Goal: Task Accomplishment & Management: Manage account settings

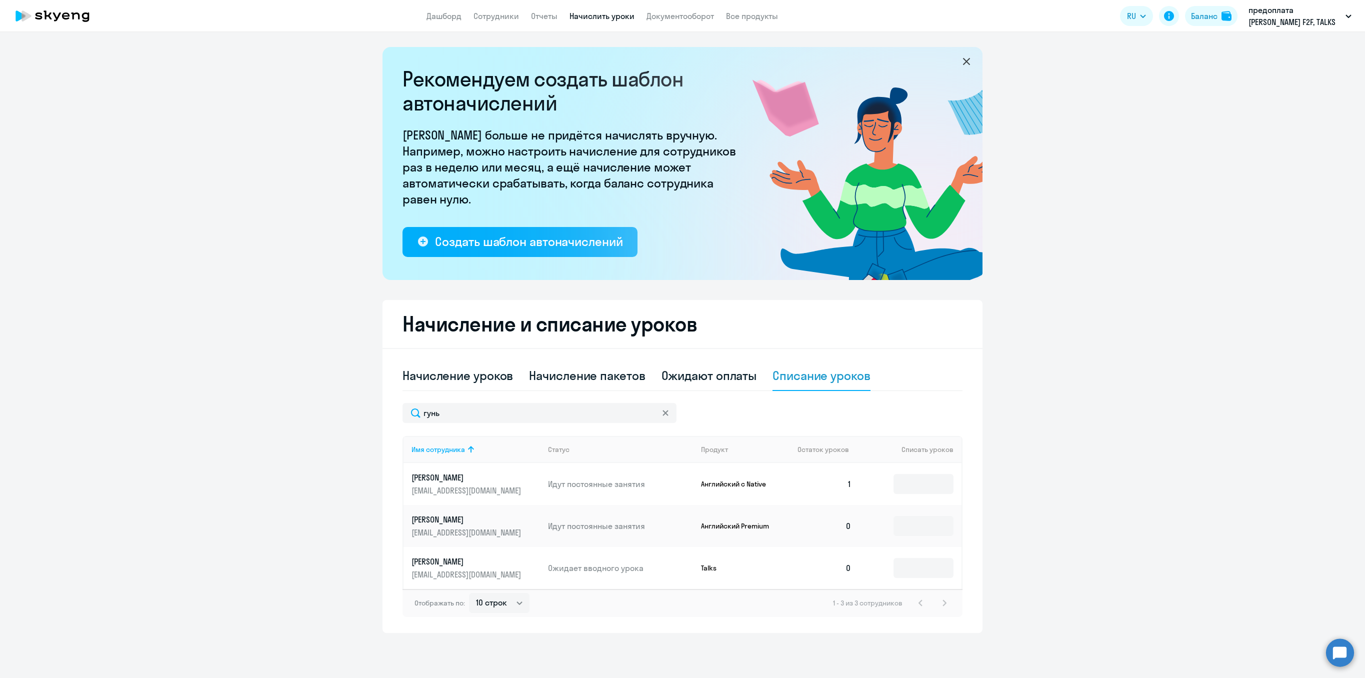
select select "10"
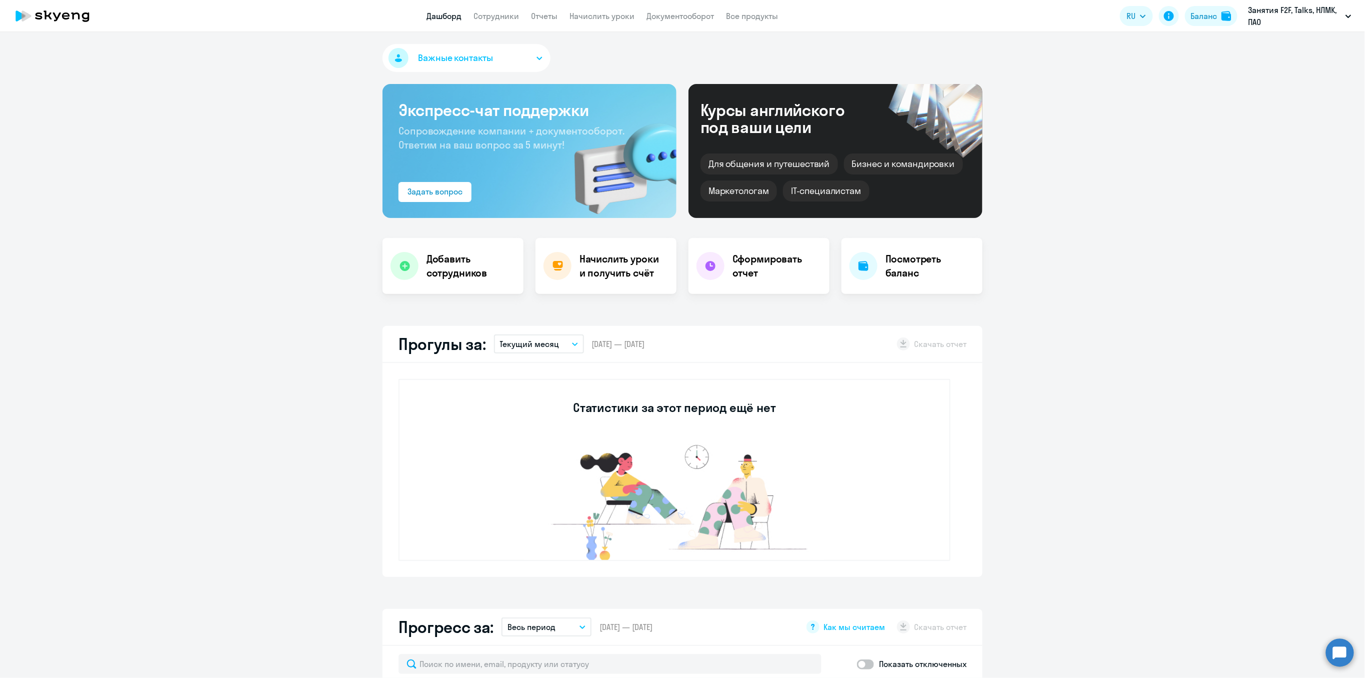
select select "30"
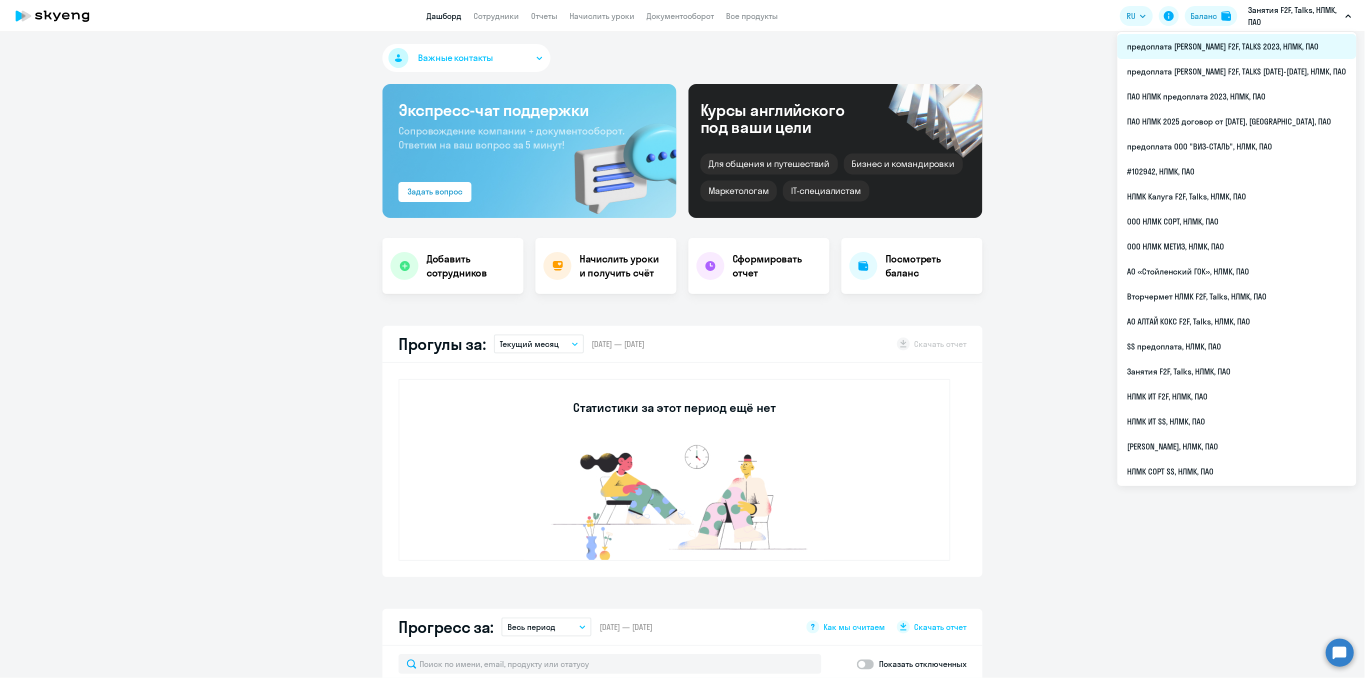
click at [1279, 47] on li "предоплата [PERSON_NAME] F2F, TALKS 2023, НЛМК, ПАО" at bounding box center [1237, 46] width 239 height 25
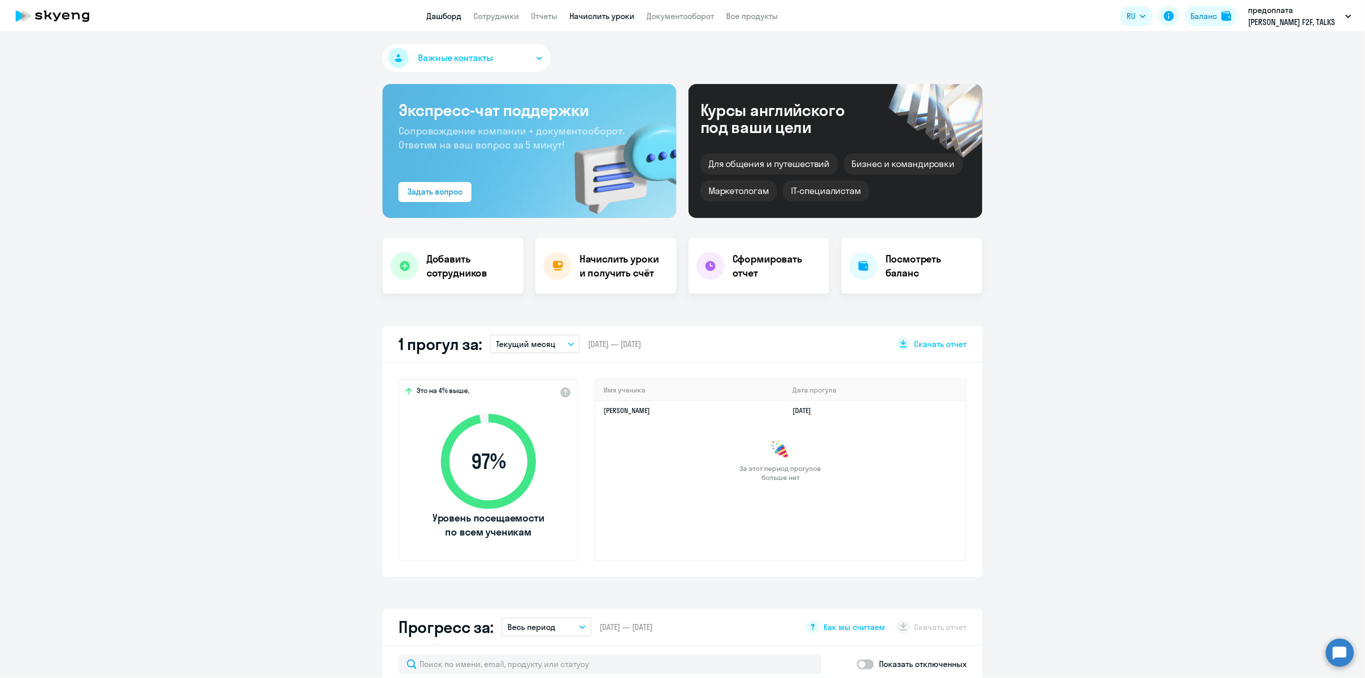
click at [579, 16] on link "Начислить уроки" at bounding box center [602, 16] width 65 height 10
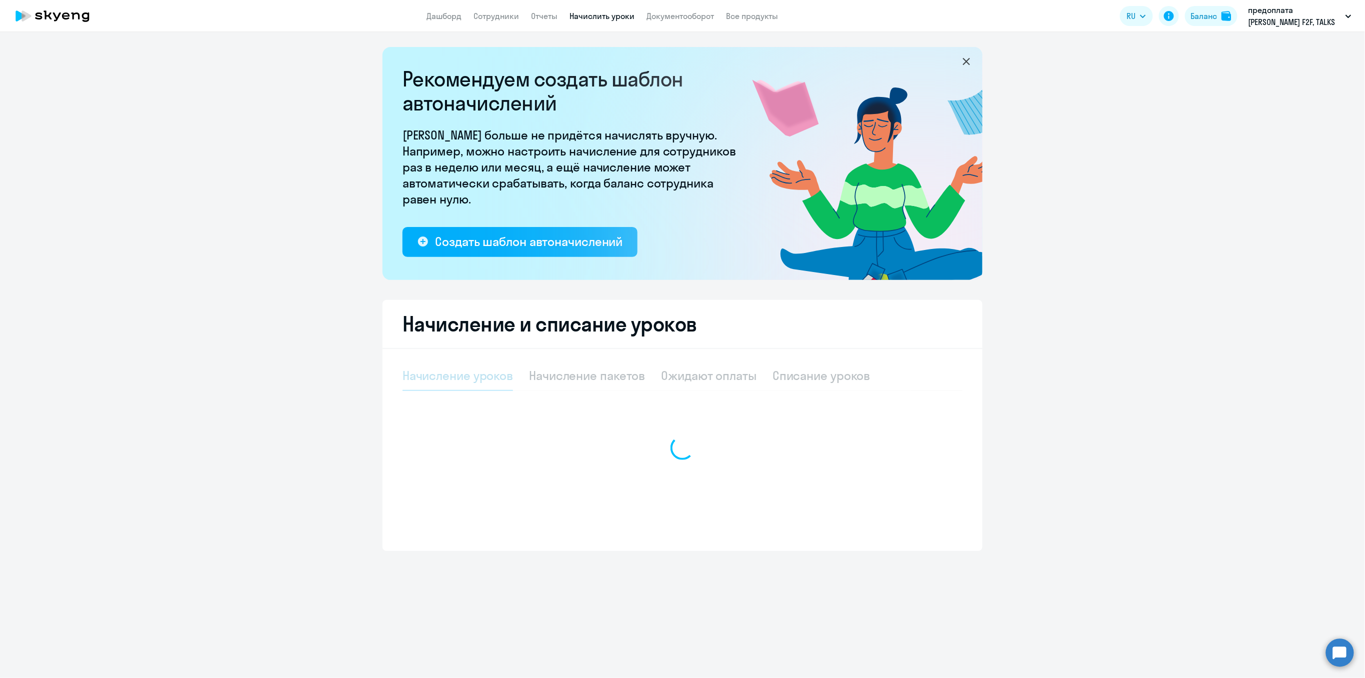
select select "10"
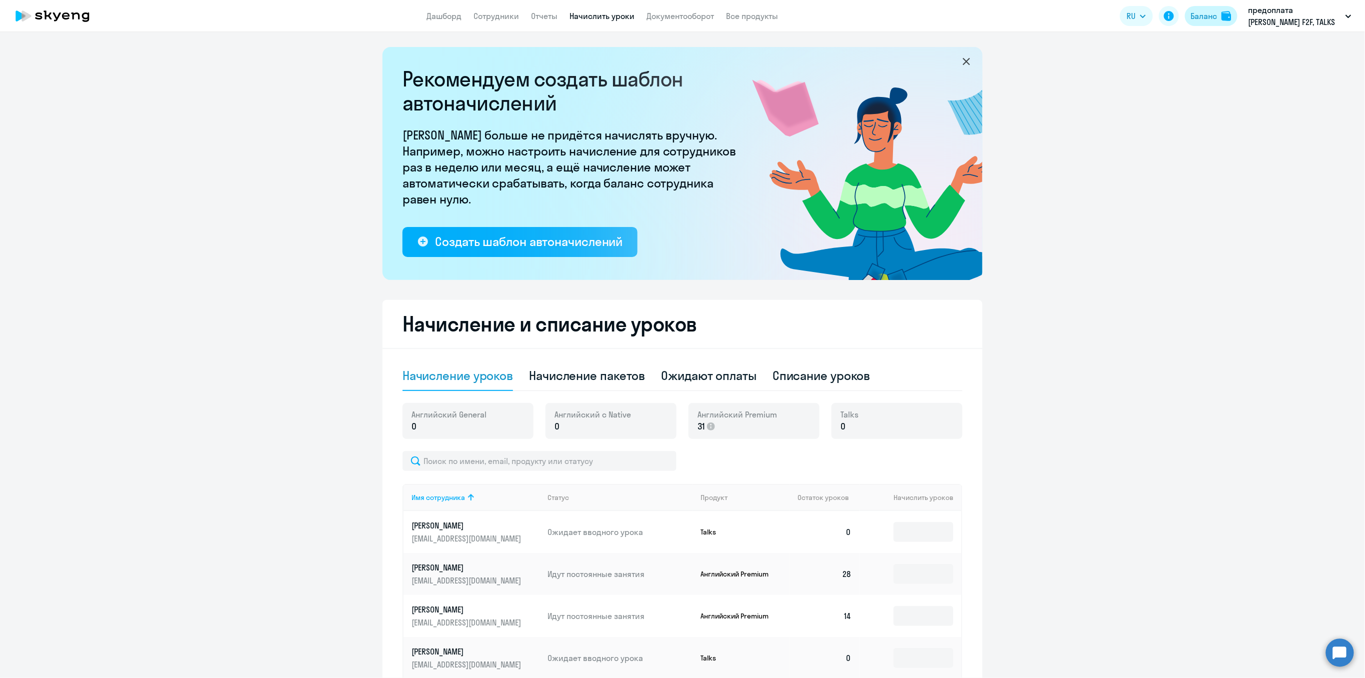
click at [1200, 17] on div "Баланс" at bounding box center [1204, 16] width 27 height 12
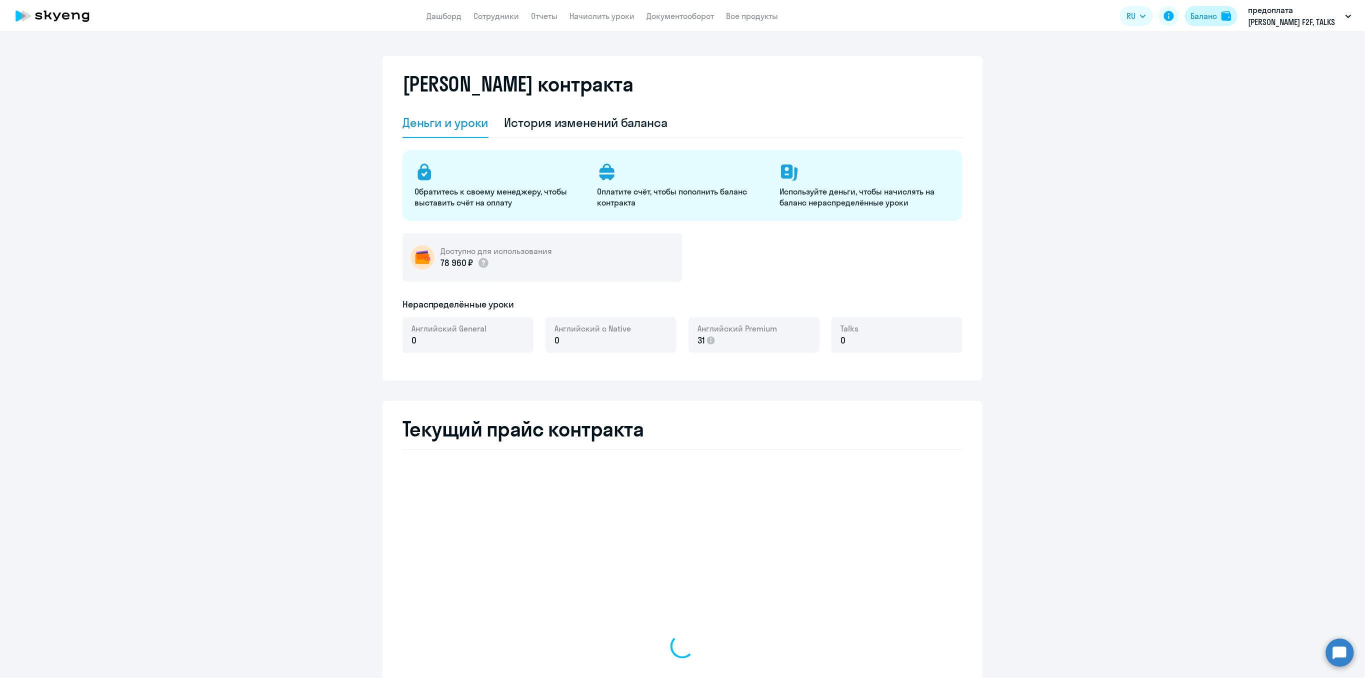
select select "english_adult_not_native_speaker"
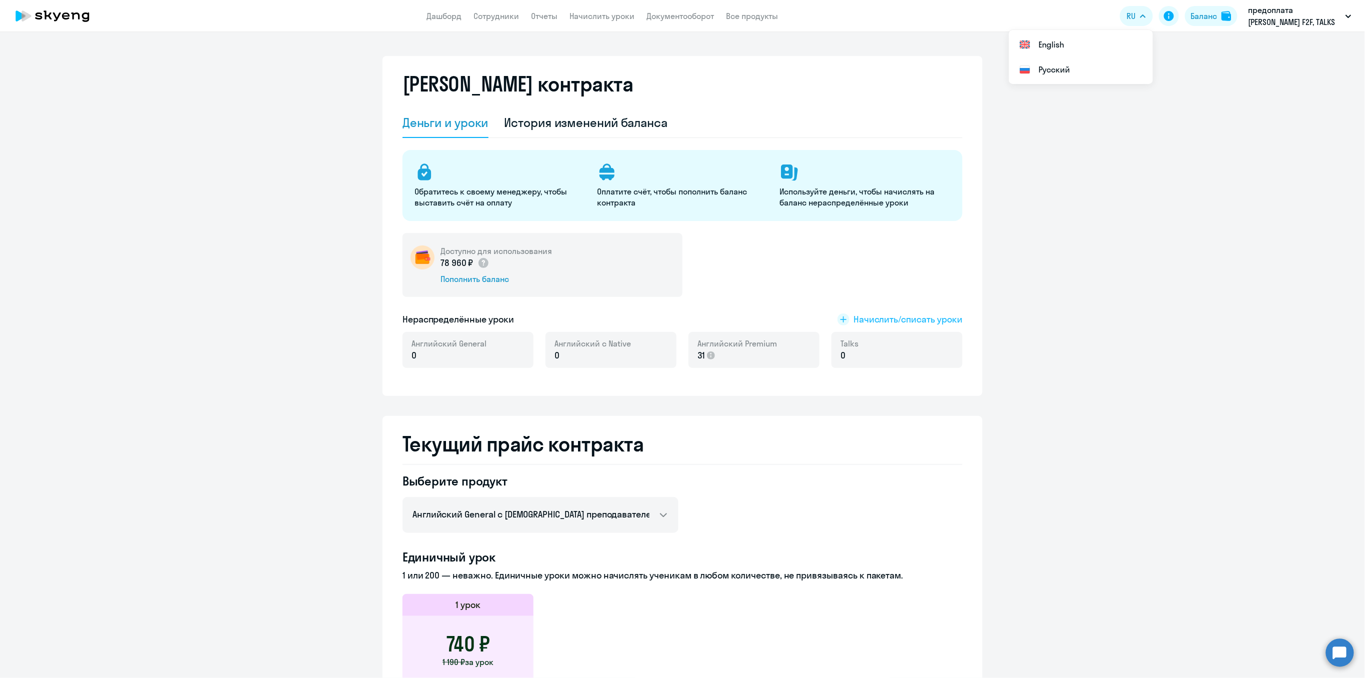
click at [902, 317] on span "Начислить/списать уроки" at bounding box center [908, 319] width 109 height 13
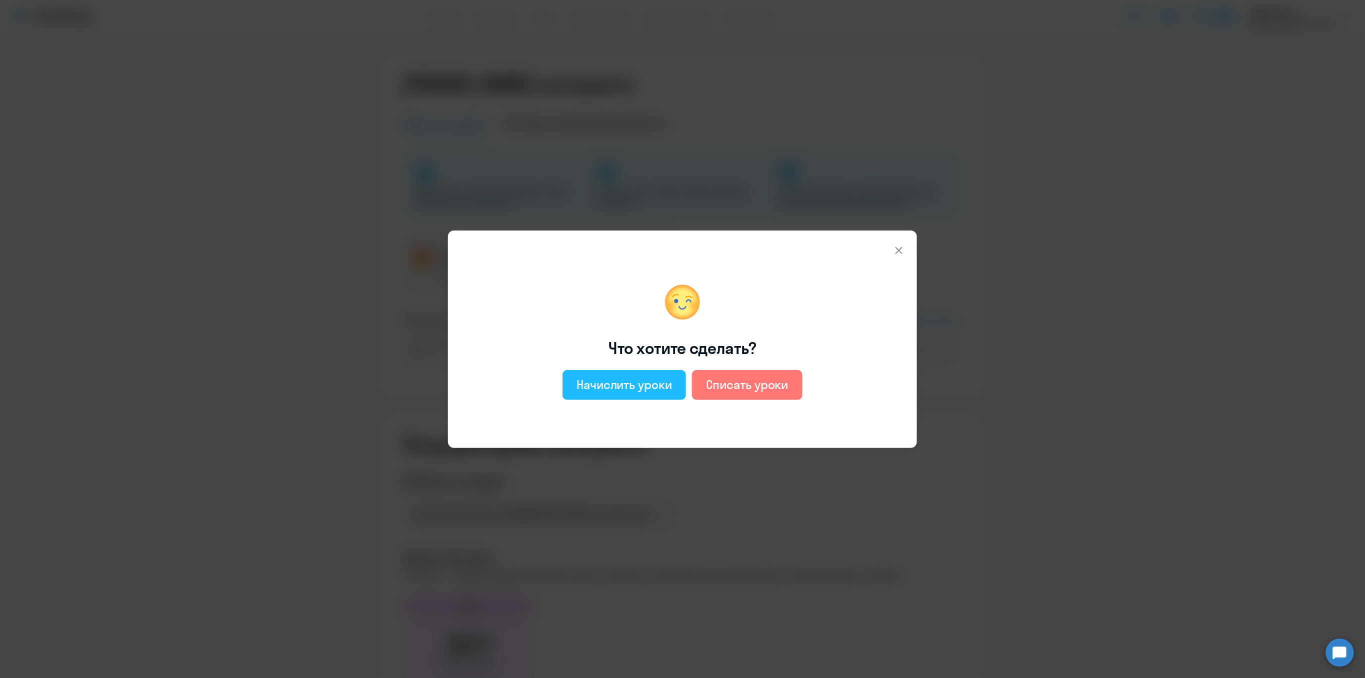
click at [611, 388] on div "Начислить уроки" at bounding box center [625, 385] width 96 height 16
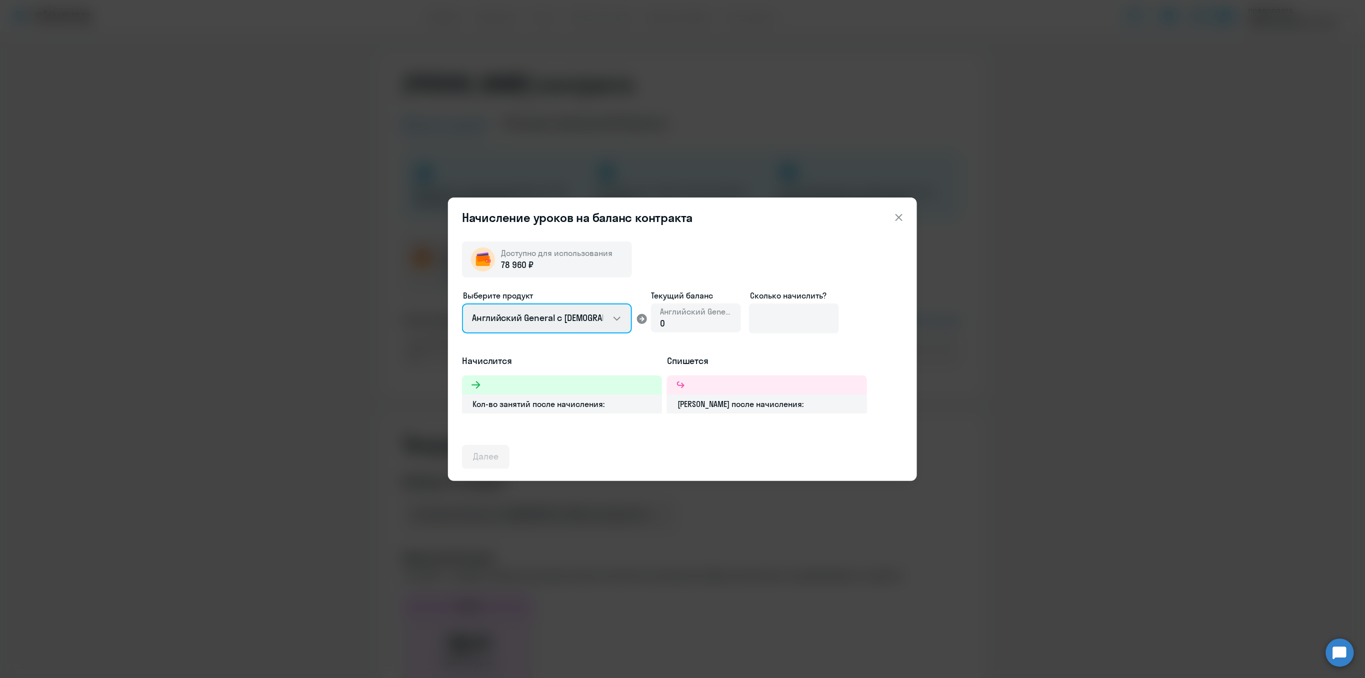
click at [612, 320] on select "Английский General с русскоговорящим преподавателем Английский General с англог…" at bounding box center [547, 319] width 170 height 30
select select "english_adult_native_speaker"
click at [462, 304] on select "Английский General с русскоговорящим преподавателем Английский General с англог…" at bounding box center [547, 319] width 170 height 30
click at [785, 324] on input at bounding box center [794, 319] width 90 height 30
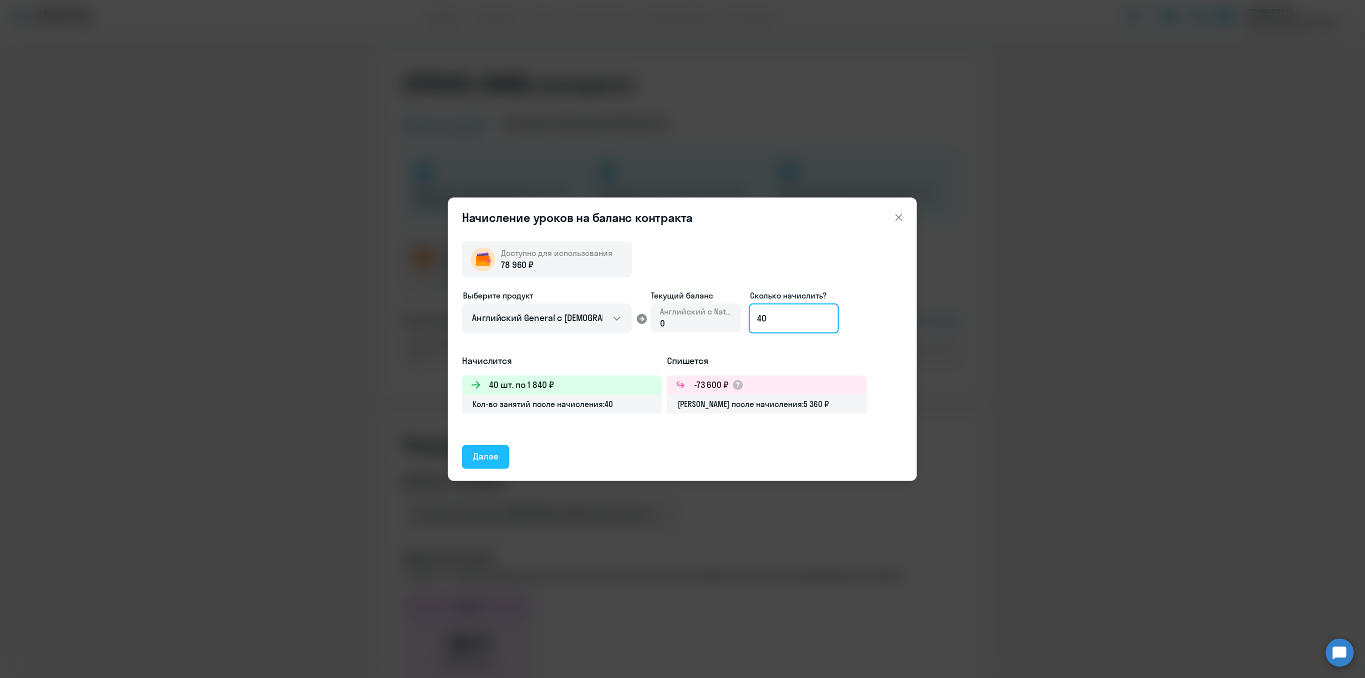
type input "40"
click at [478, 456] on div "Далее" at bounding box center [486, 456] width 26 height 13
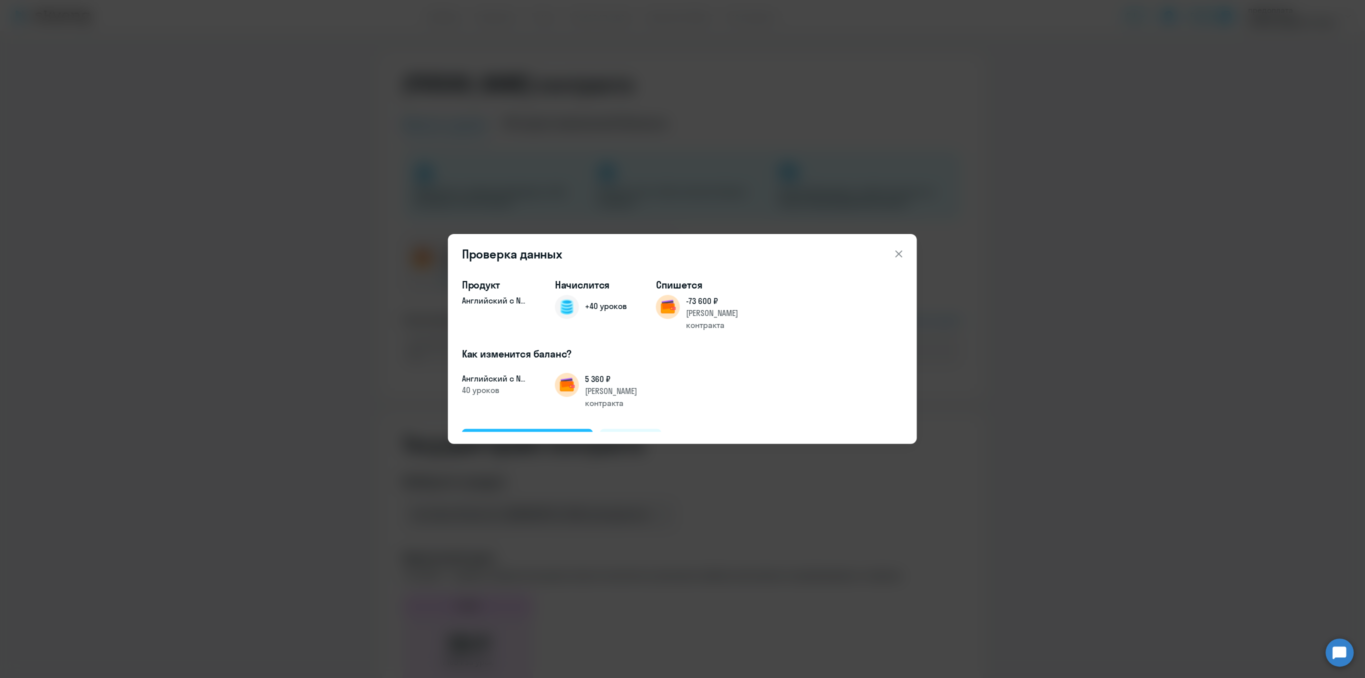
click at [559, 434] on div "Подтвердить и начислить" at bounding box center [527, 440] width 109 height 13
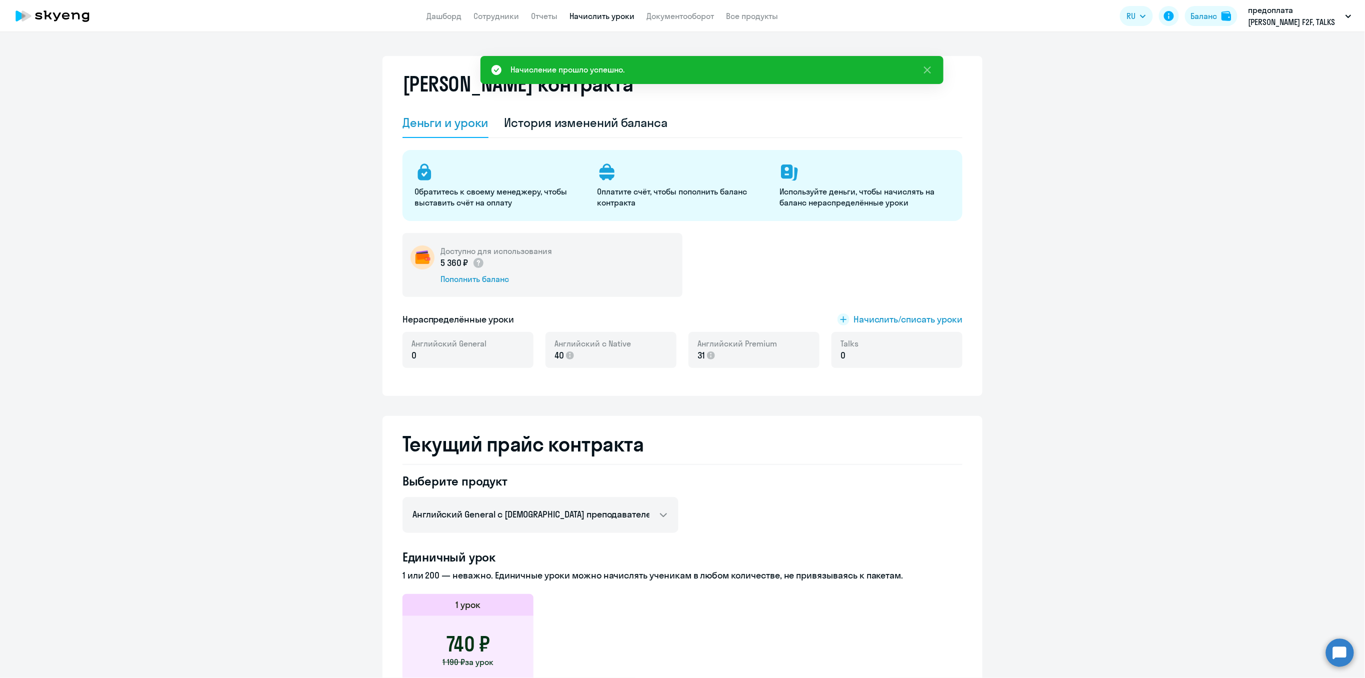
click at [610, 16] on link "Начислить уроки" at bounding box center [602, 16] width 65 height 10
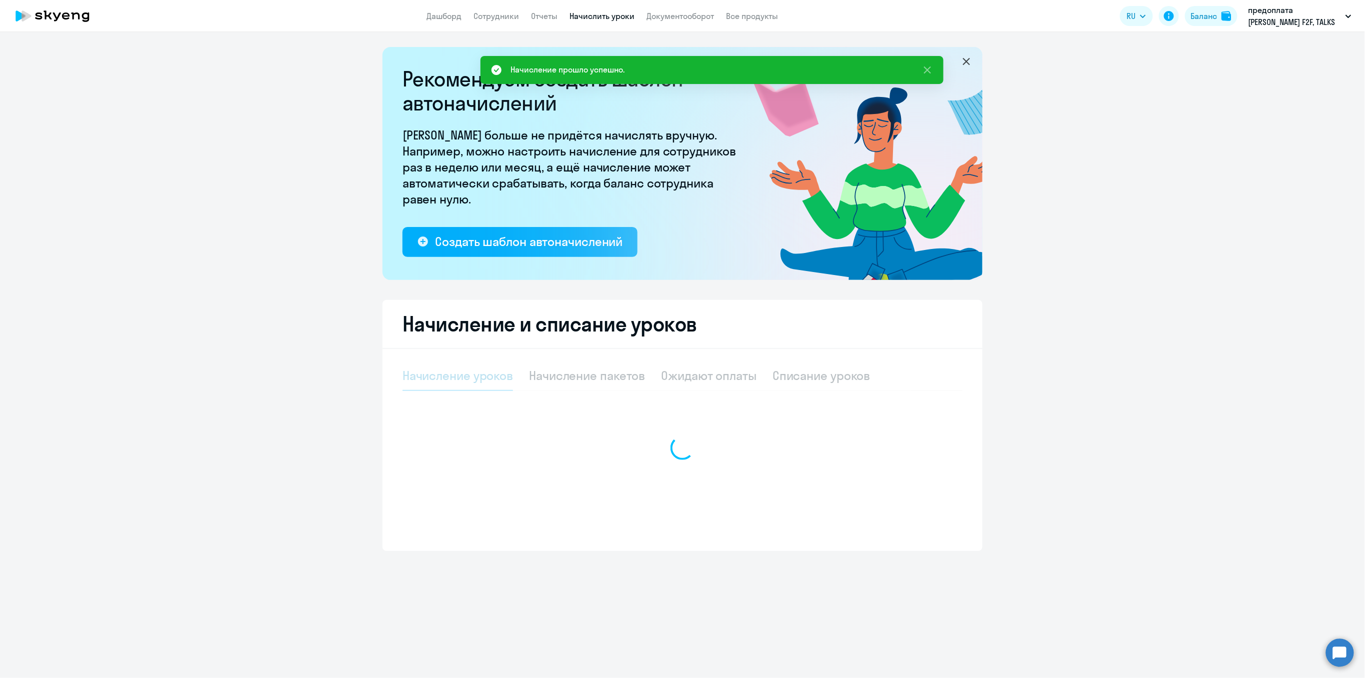
select select "10"
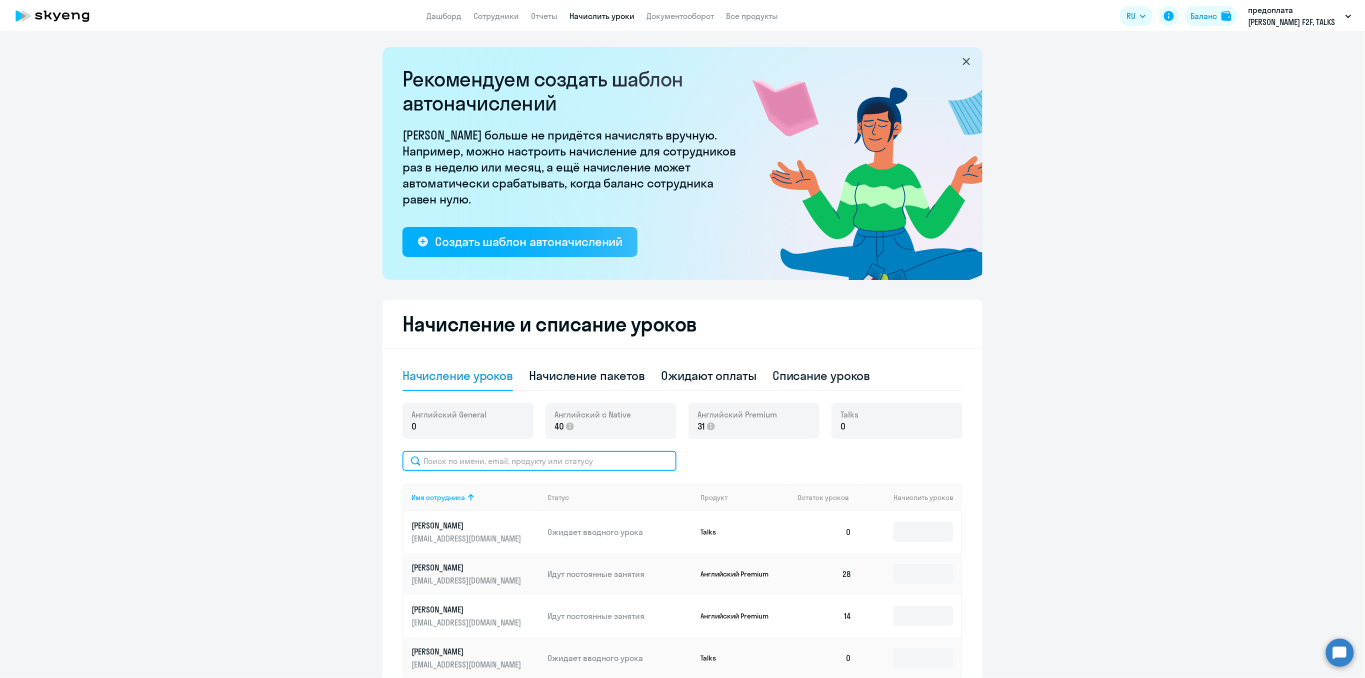
click at [465, 459] on input "text" at bounding box center [540, 461] width 274 height 20
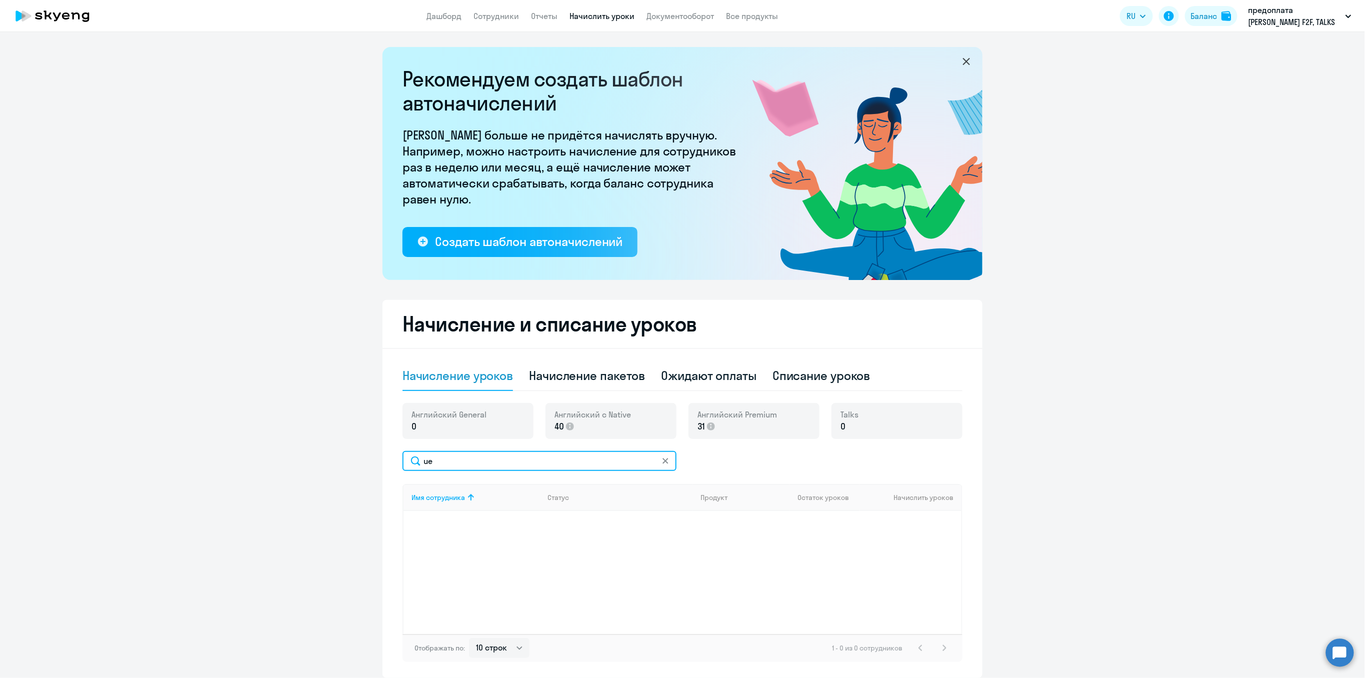
type input "u"
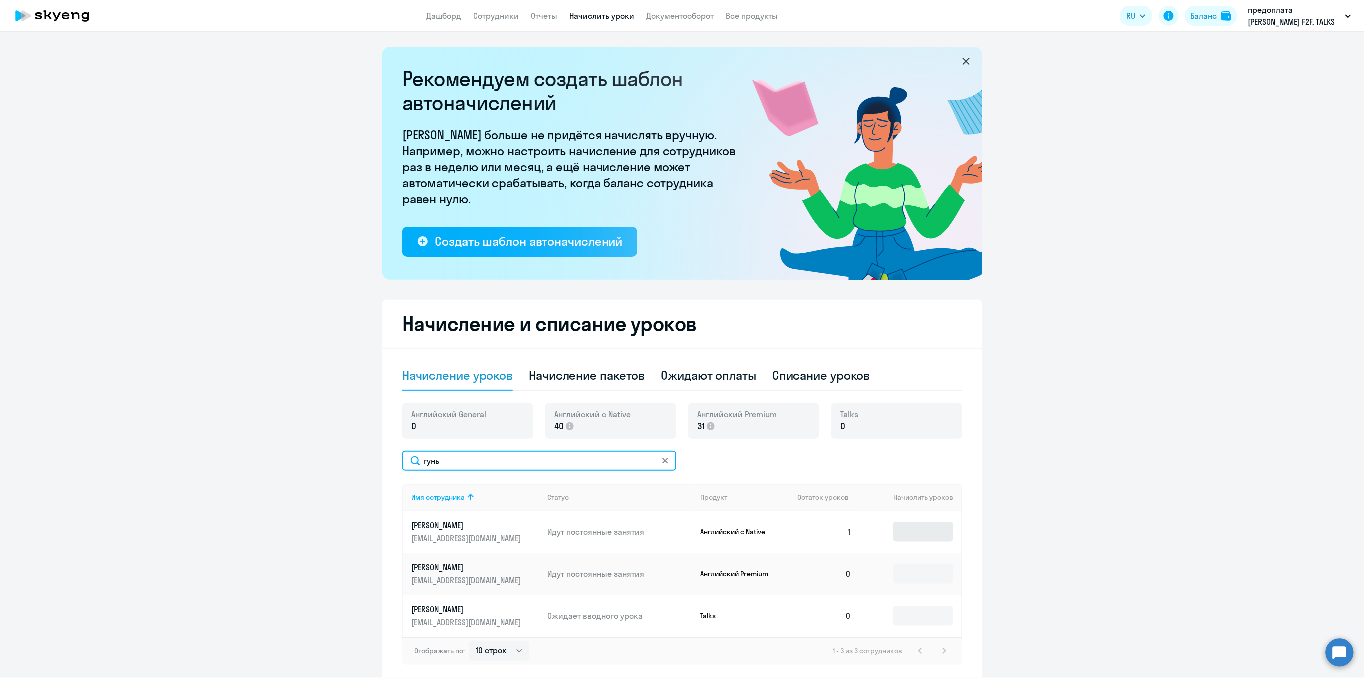
type input "гунь"
click at [906, 533] on input at bounding box center [924, 532] width 60 height 20
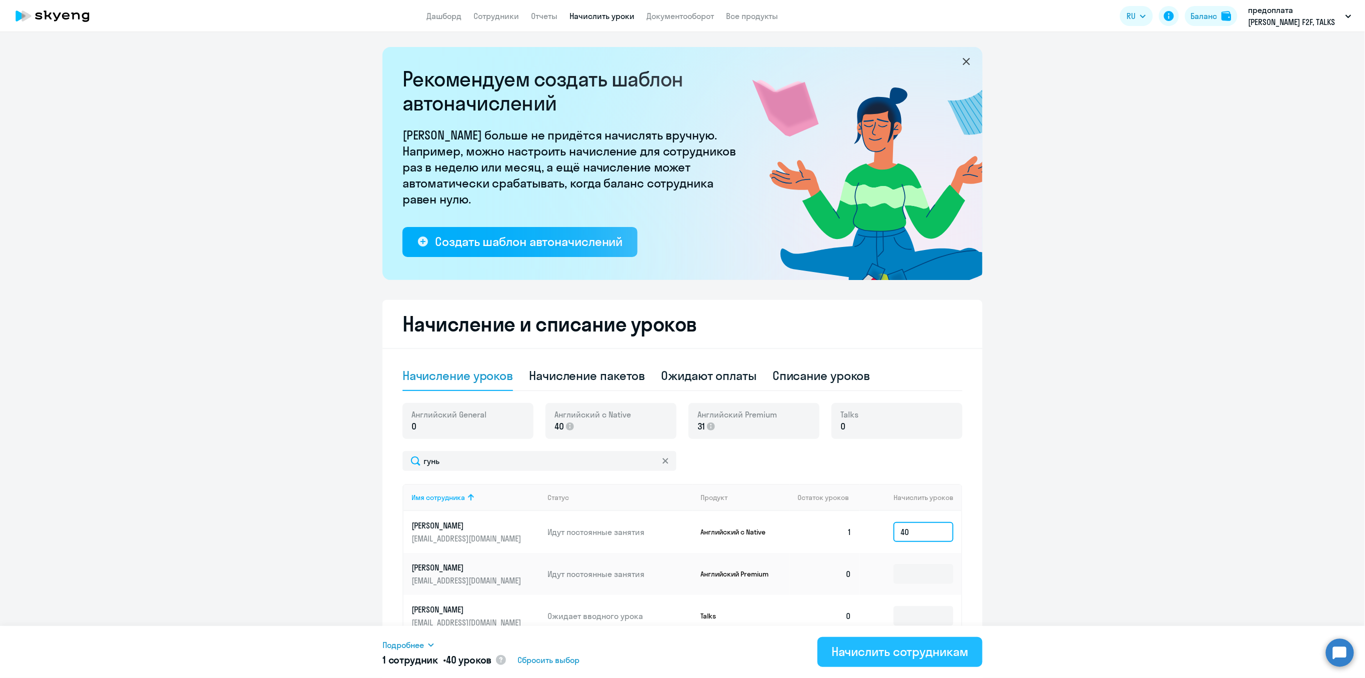
type input "40"
click at [902, 649] on div "Начислить сотрудникам" at bounding box center [900, 652] width 137 height 16
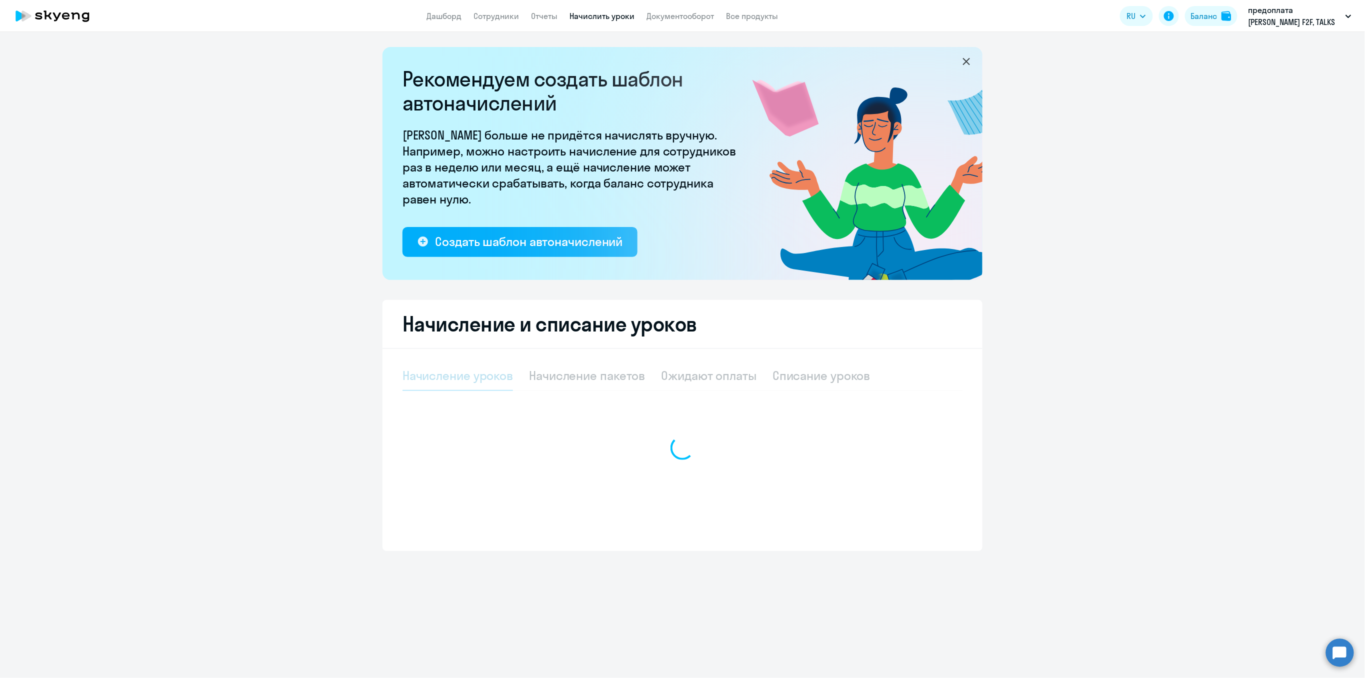
select select "10"
